Goal: Use online tool/utility: Utilize a website feature to perform a specific function

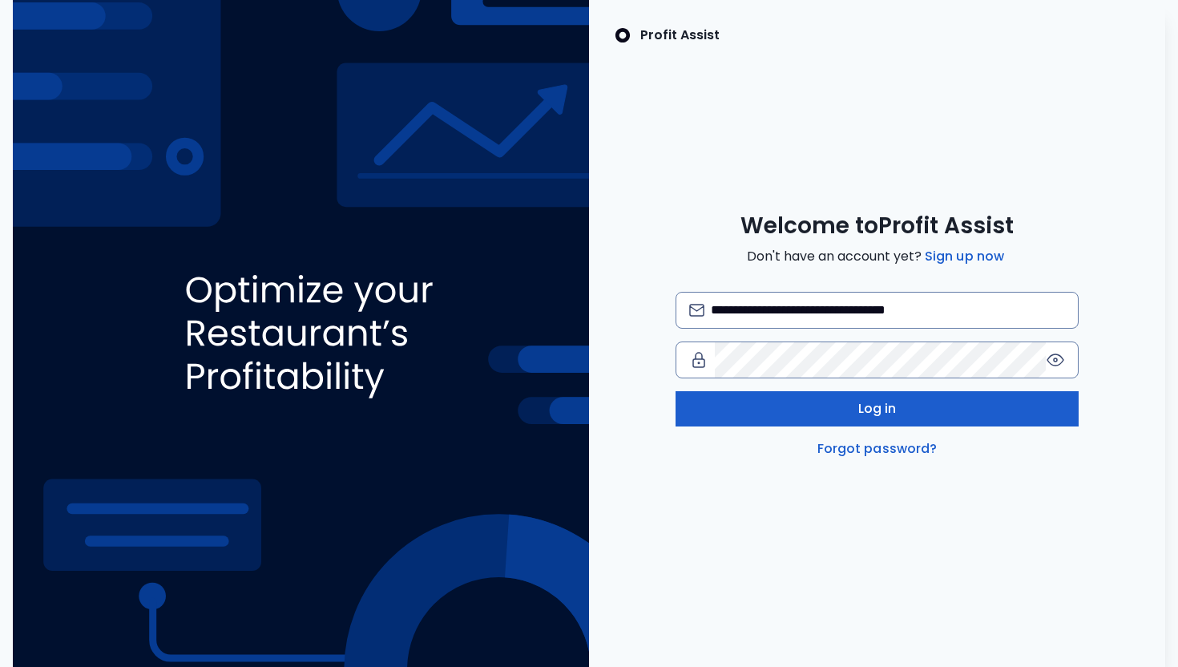
click at [752, 402] on button "Log in" at bounding box center [876, 408] width 403 height 35
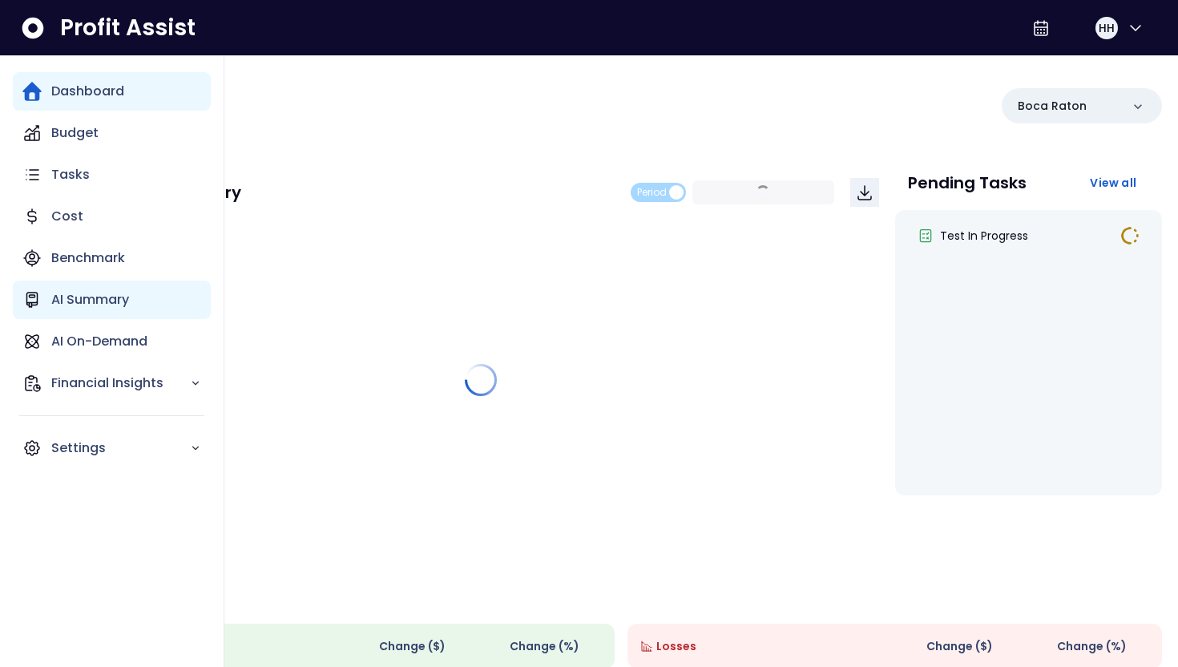
click at [126, 299] on p "AI Summary" at bounding box center [90, 299] width 78 height 19
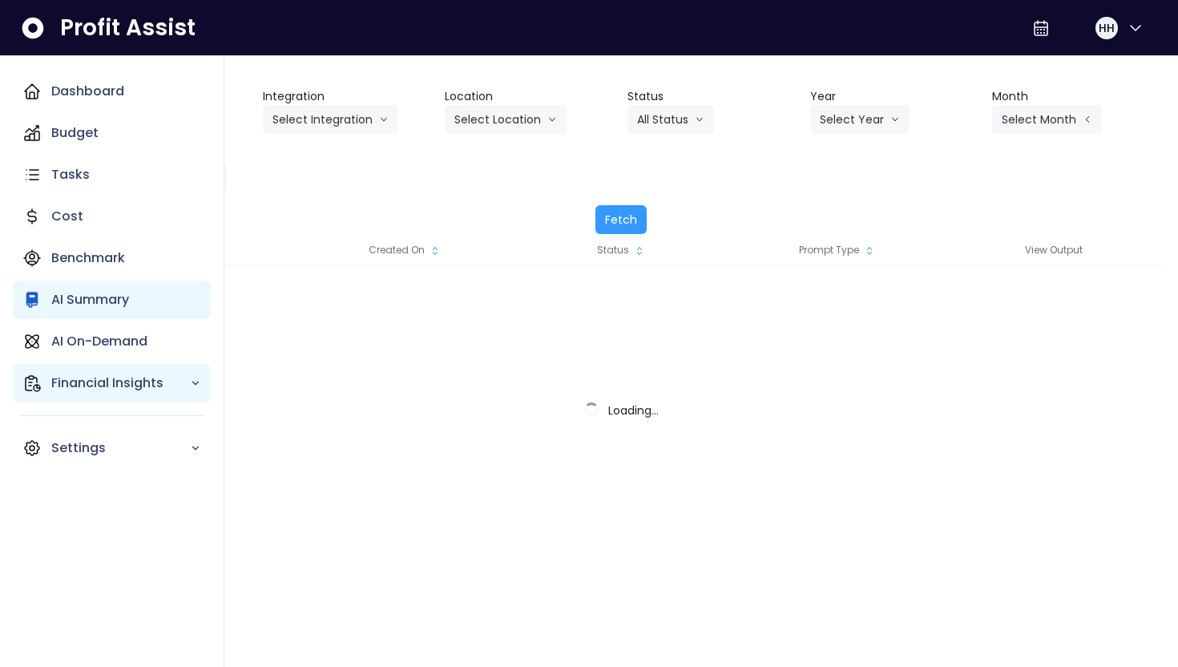
click at [135, 365] on div "Financial Insights" at bounding box center [112, 383] width 198 height 38
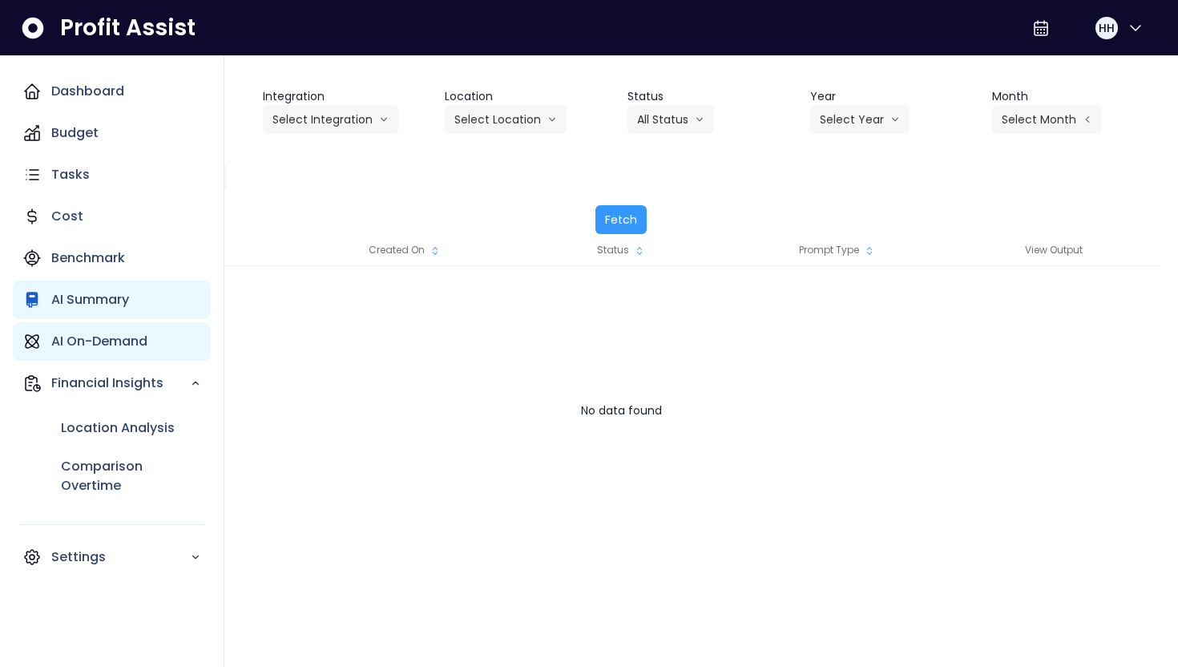
click at [135, 341] on p "AI On-Demand" at bounding box center [99, 341] width 96 height 19
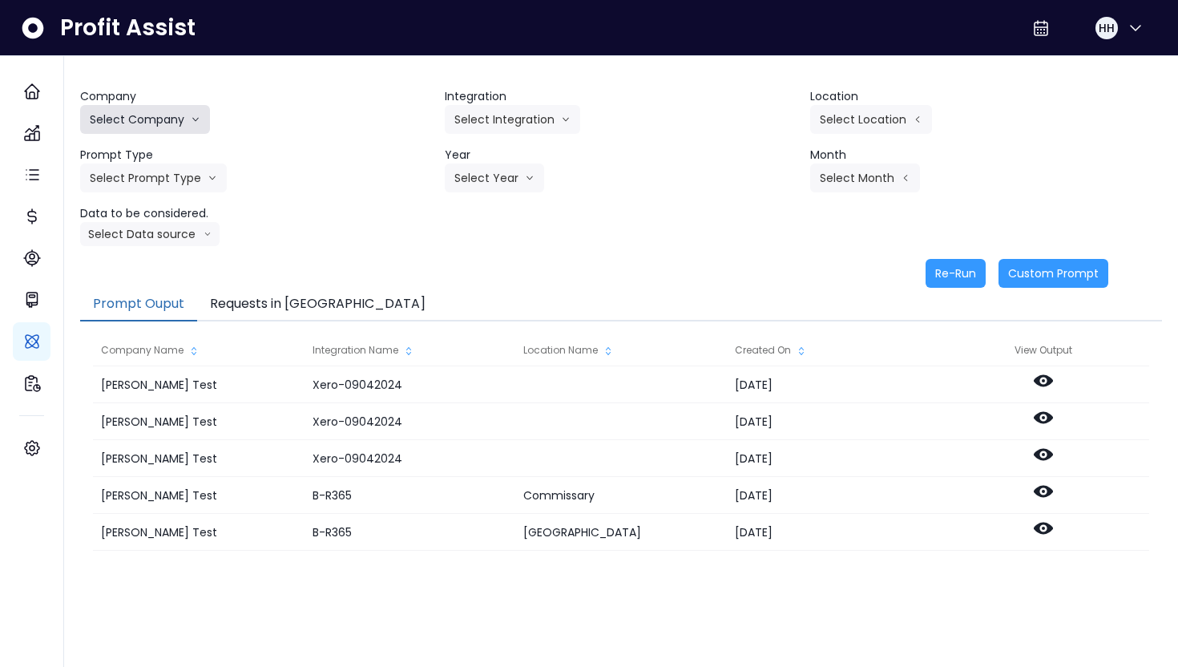
click at [156, 110] on button "Select Company" at bounding box center [145, 119] width 130 height 29
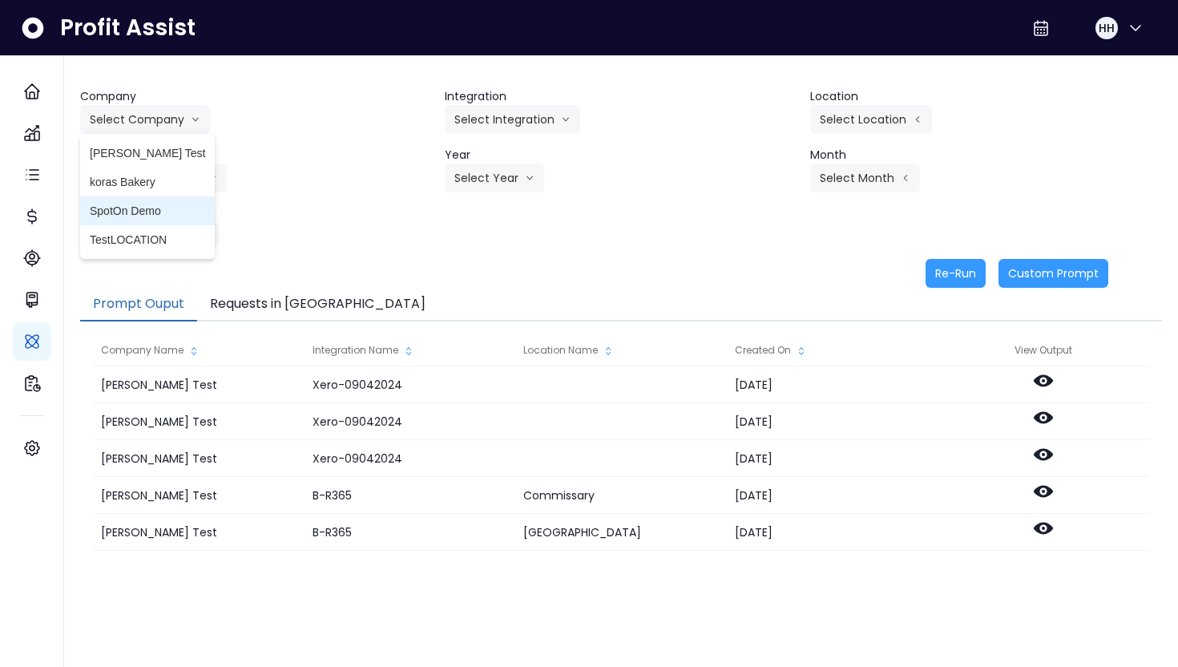
click at [147, 212] on span "SpotOn Demo" at bounding box center [147, 211] width 115 height 16
click at [548, 103] on header "Integration" at bounding box center [621, 96] width 352 height 17
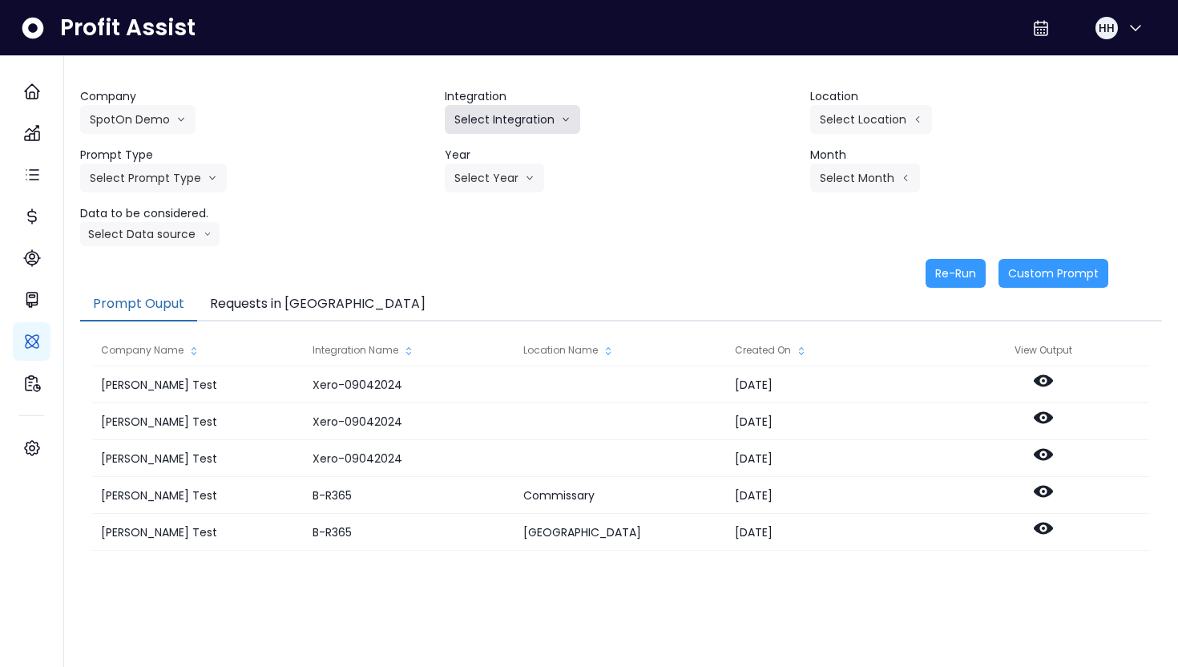
click at [546, 118] on button "Select Integration" at bounding box center [512, 119] width 135 height 29
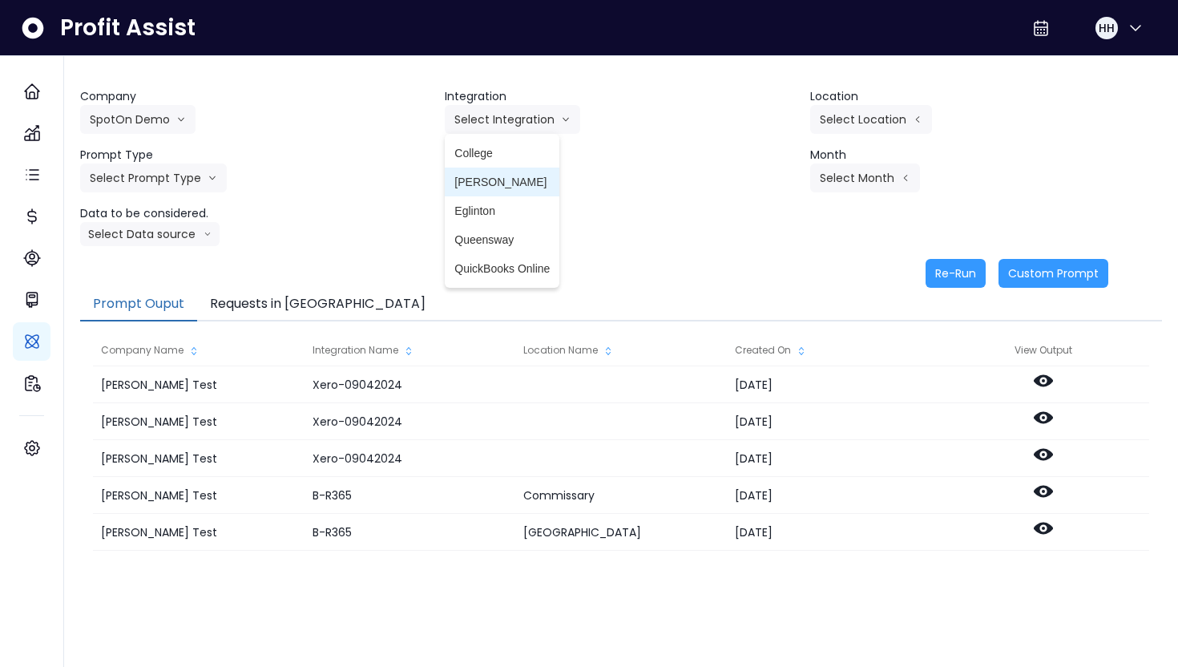
click at [522, 186] on span "[PERSON_NAME]" at bounding box center [501, 182] width 95 height 16
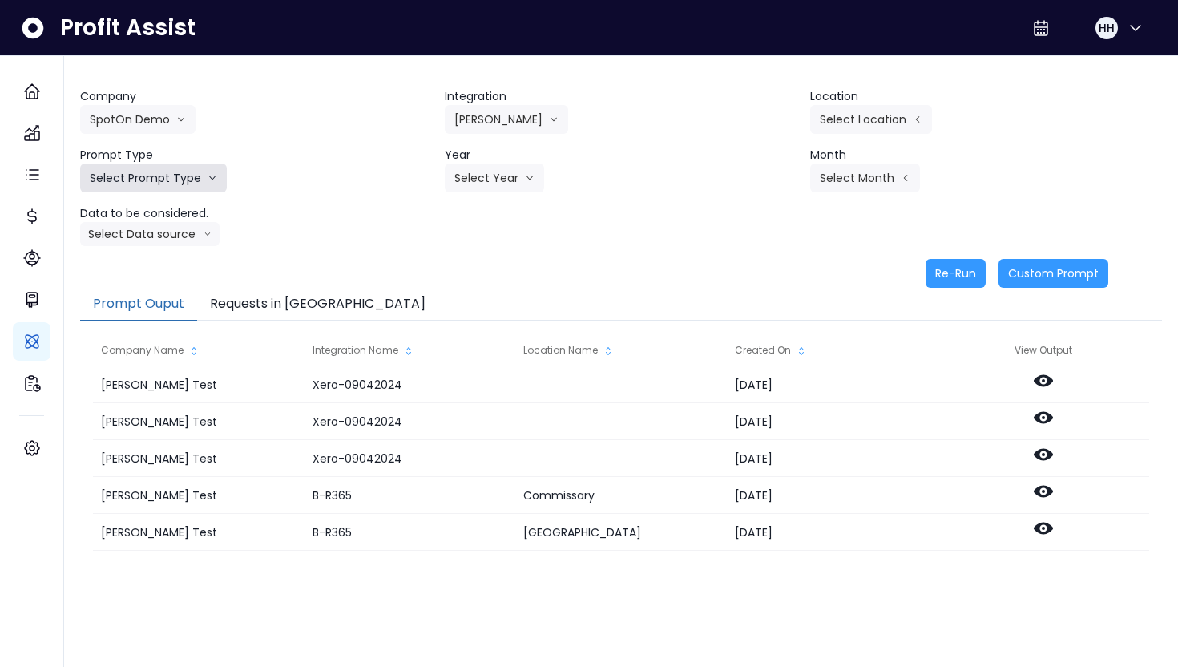
click at [198, 177] on button "Select Prompt Type" at bounding box center [153, 177] width 147 height 29
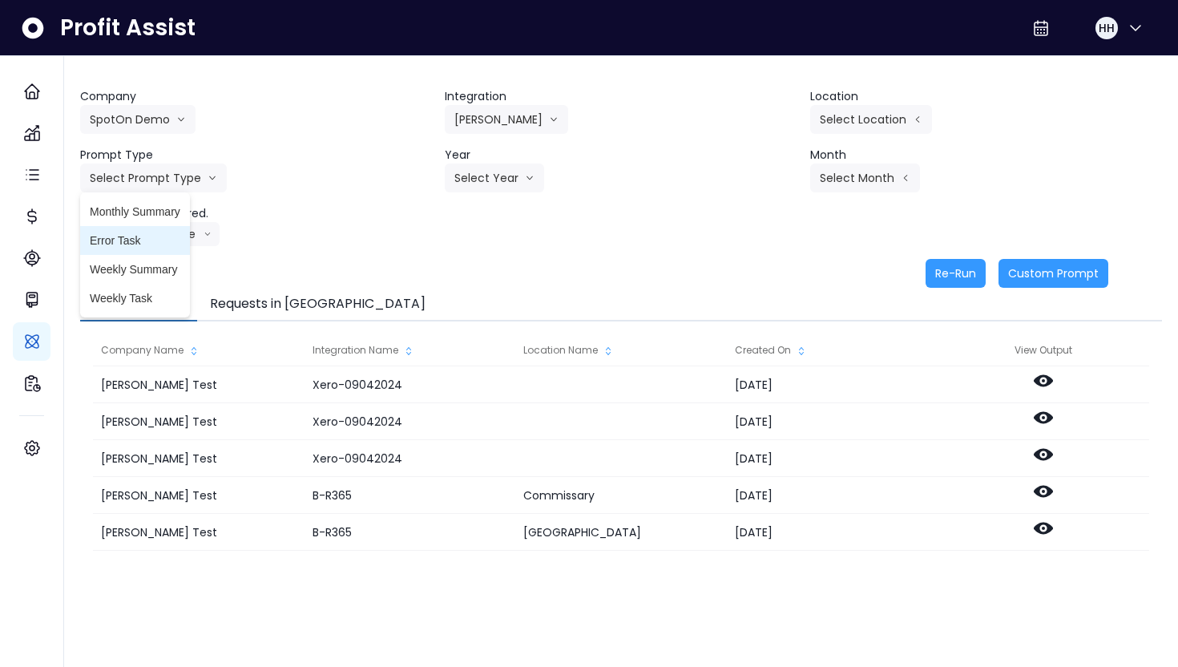
click at [179, 234] on span "Error Task" at bounding box center [135, 240] width 91 height 16
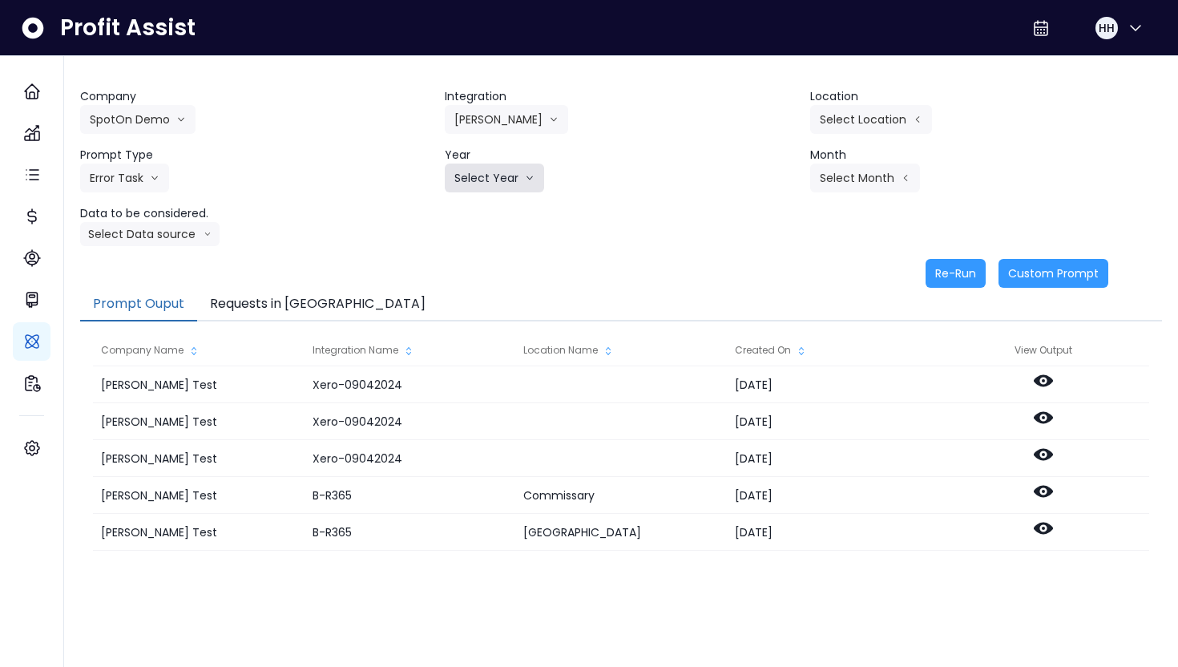
click at [522, 178] on button "Select Year" at bounding box center [494, 177] width 99 height 29
click at [476, 268] on span "2025" at bounding box center [466, 269] width 25 height 16
click at [886, 182] on button "Select Month" at bounding box center [865, 177] width 110 height 29
click at [779, 413] on span "Sept" at bounding box center [784, 413] width 31 height 16
click at [178, 231] on button "Select Data source" at bounding box center [149, 234] width 139 height 24
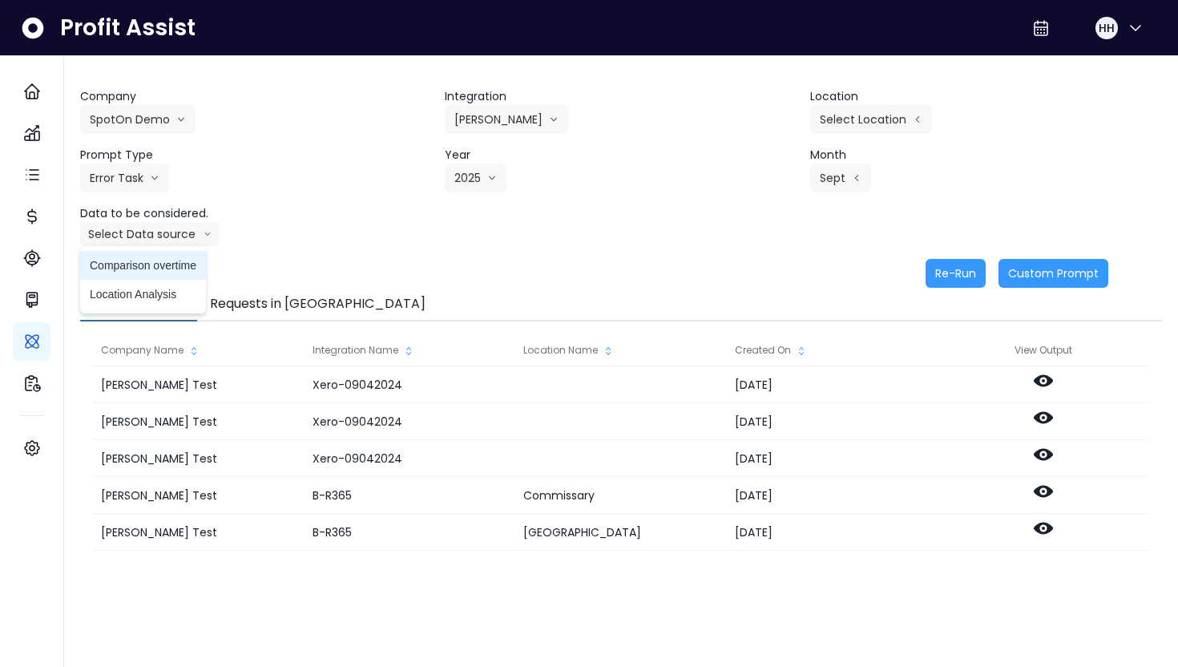
click at [181, 263] on span "Comparison overtime" at bounding box center [143, 265] width 107 height 16
click at [953, 280] on button "Re-Run" at bounding box center [955, 273] width 60 height 29
click at [300, 312] on button "Requests in [GEOGRAPHIC_DATA]" at bounding box center [317, 305] width 241 height 34
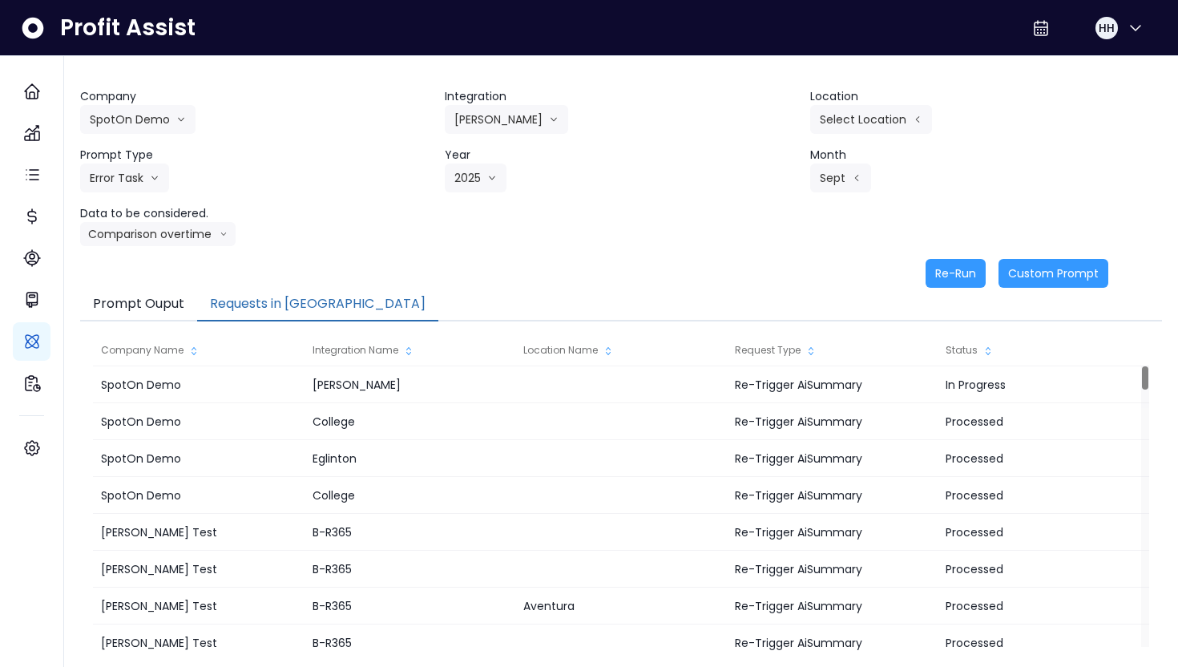
click at [461, 276] on div "Re-Run Custom Prompt" at bounding box center [594, 273] width 1028 height 29
click at [955, 275] on button "Re-Run" at bounding box center [955, 273] width 60 height 29
click at [925, 272] on div "Re-Run Custom Prompt" at bounding box center [594, 273] width 1028 height 29
click at [941, 280] on button "Re-Run" at bounding box center [955, 273] width 60 height 29
